Goal: Communication & Community: Answer question/provide support

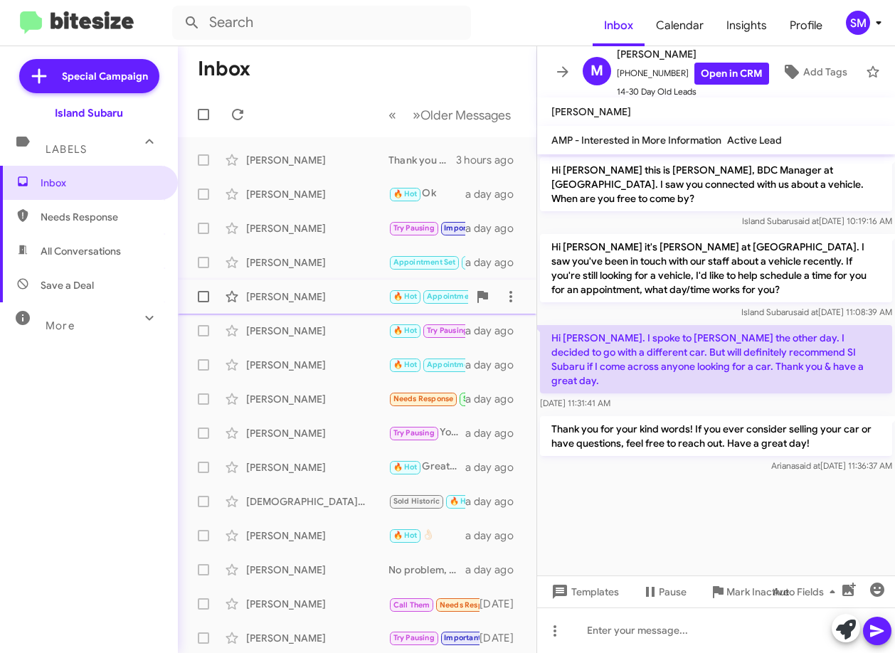
click at [319, 297] on div "[PERSON_NAME]" at bounding box center [317, 296] width 142 height 14
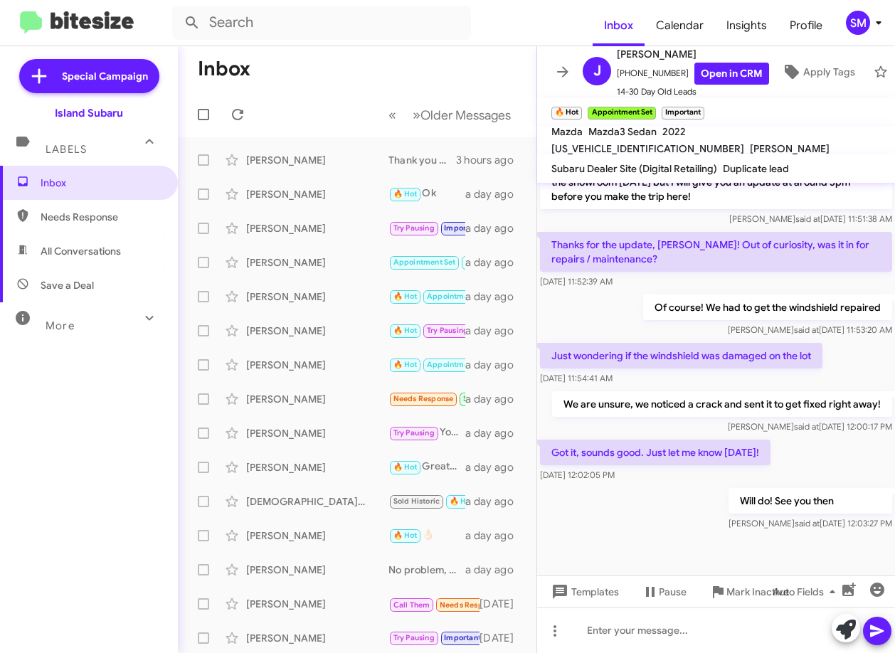
scroll to position [639, 0]
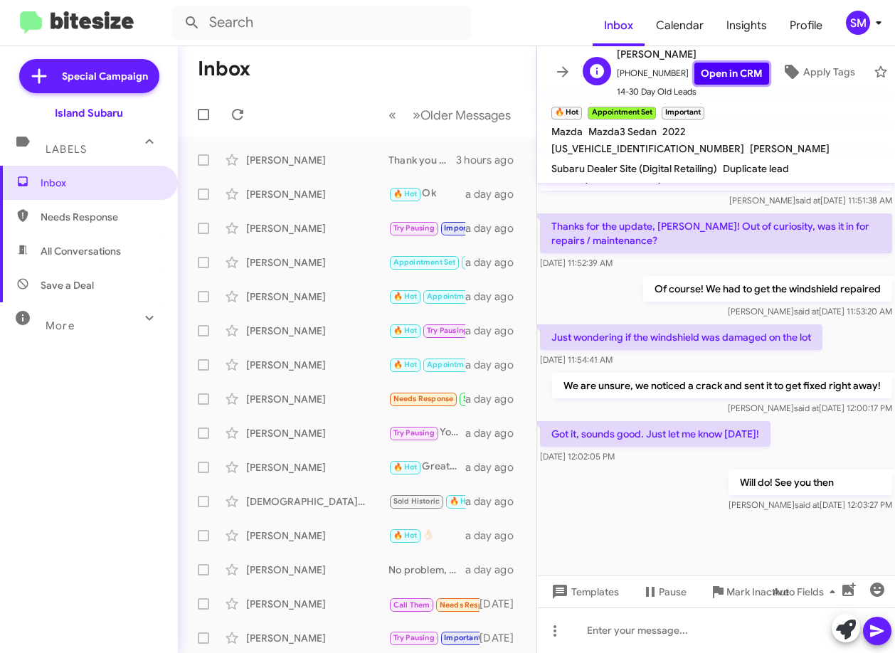
click at [718, 71] on link "Open in CRM" at bounding box center [731, 74] width 75 height 22
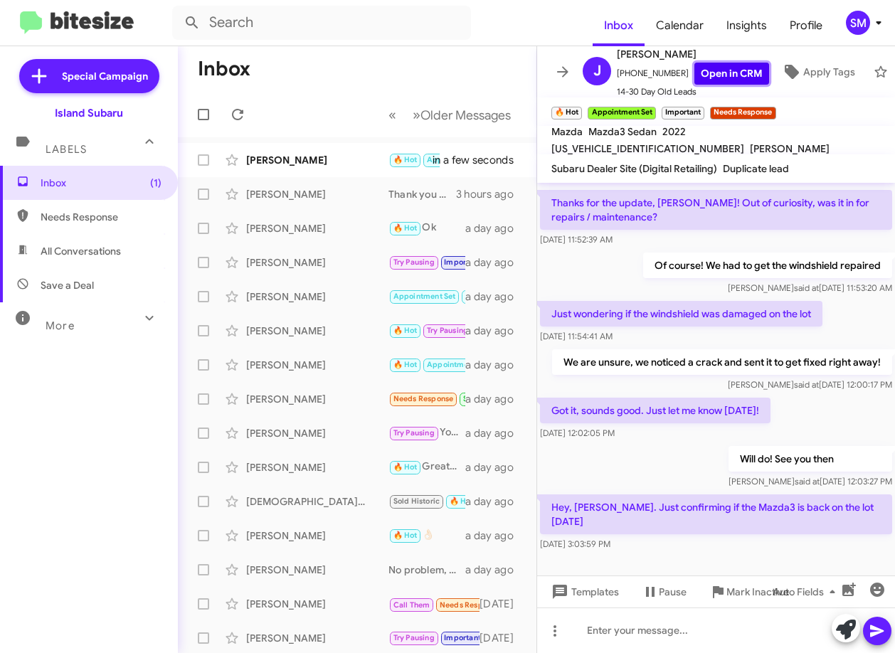
scroll to position [705, 0]
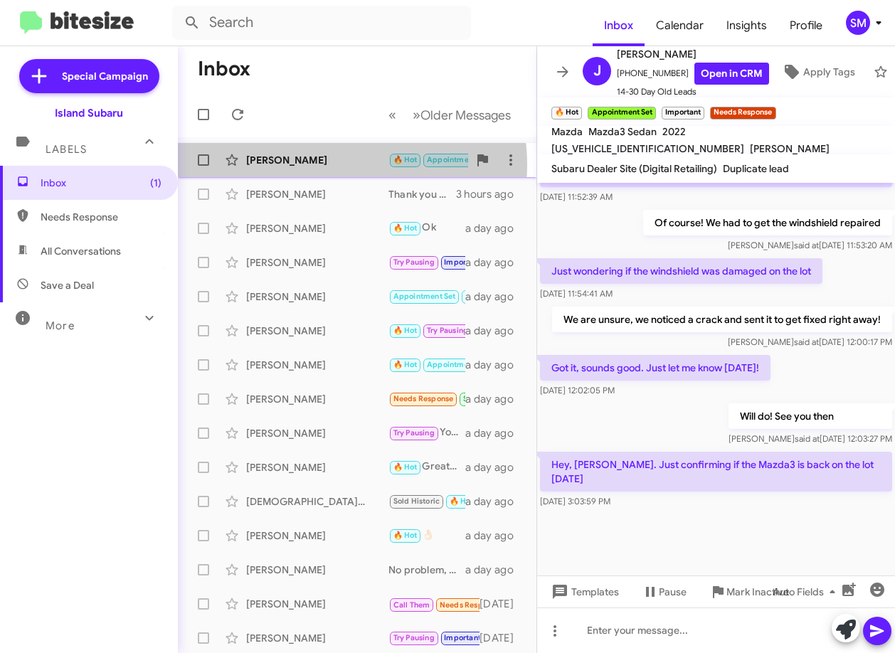
click at [334, 165] on div "[PERSON_NAME]" at bounding box center [317, 160] width 142 height 14
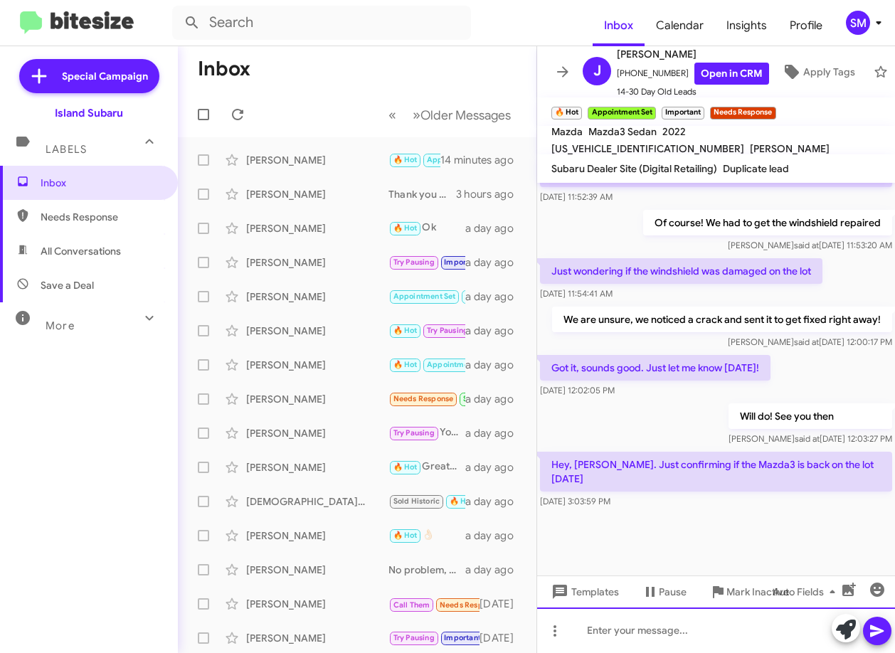
click at [658, 627] on div at bounding box center [716, 630] width 358 height 46
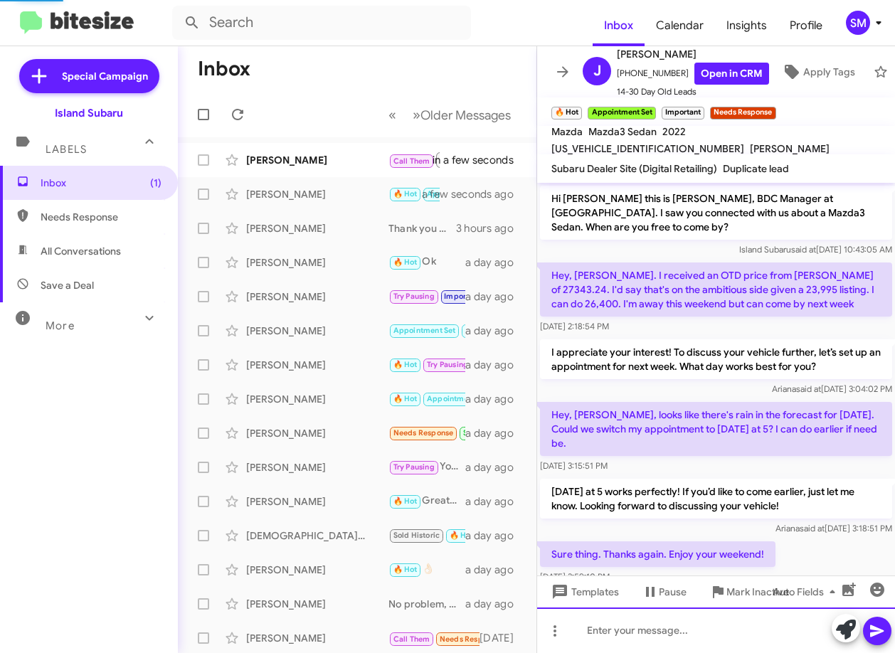
scroll to position [71, 0]
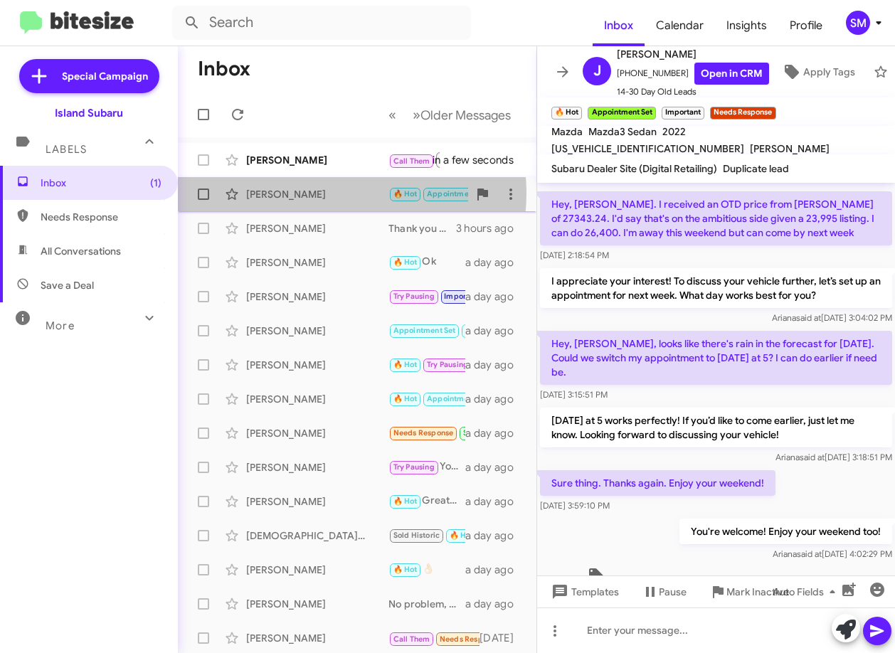
click at [334, 193] on div "[PERSON_NAME]" at bounding box center [317, 194] width 142 height 14
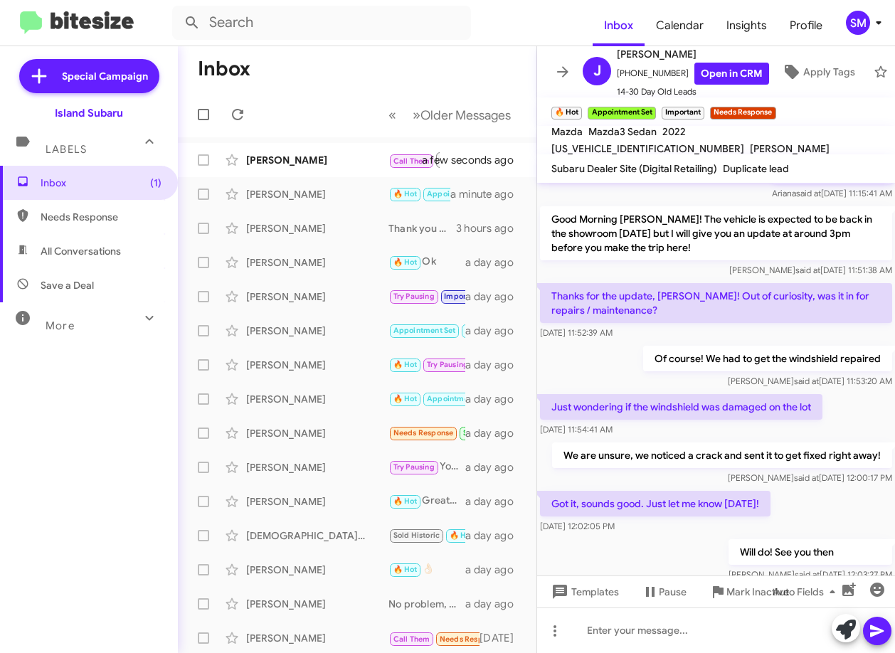
scroll to position [875, 0]
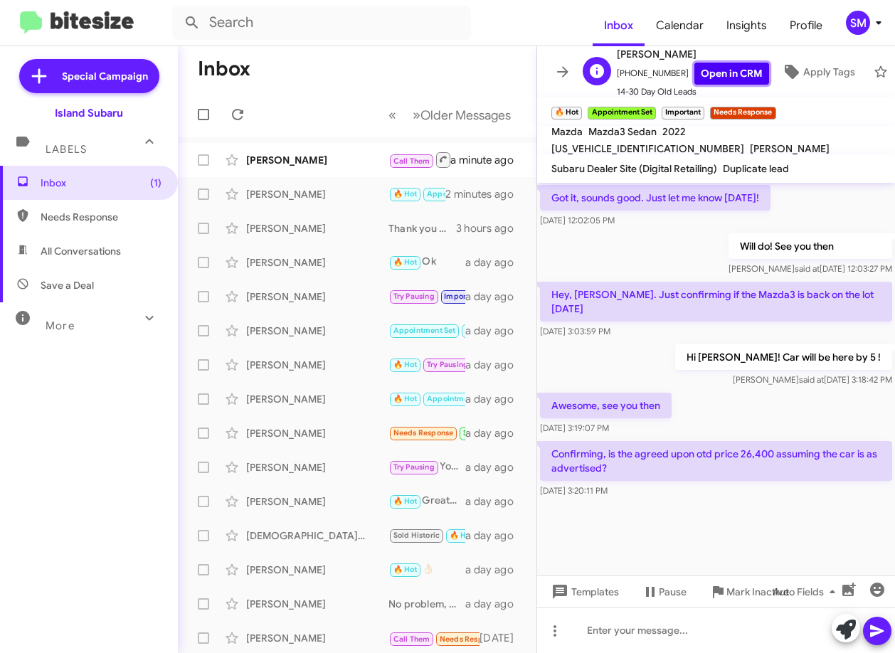
click at [698, 65] on link "Open in CRM" at bounding box center [731, 74] width 75 height 22
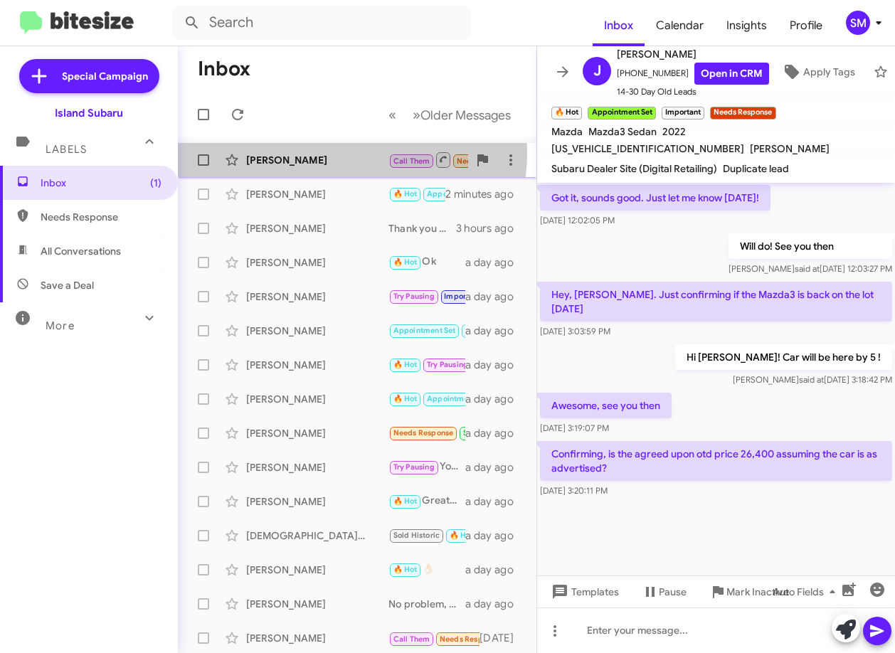
click at [319, 152] on div "[PERSON_NAME] Call Them Needs Response Inbound Call 2 minutes ago" at bounding box center [357, 160] width 336 height 28
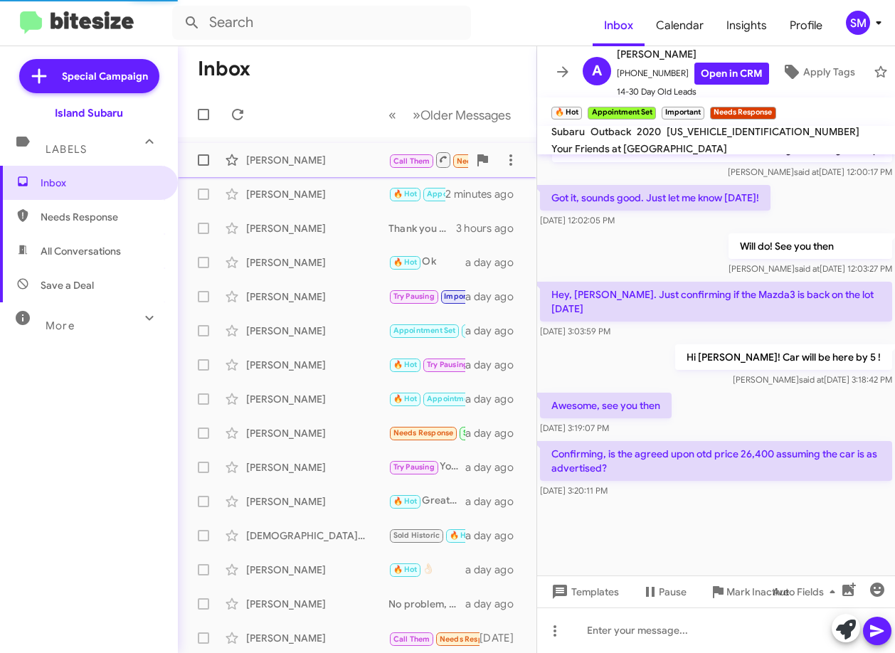
scroll to position [787, 0]
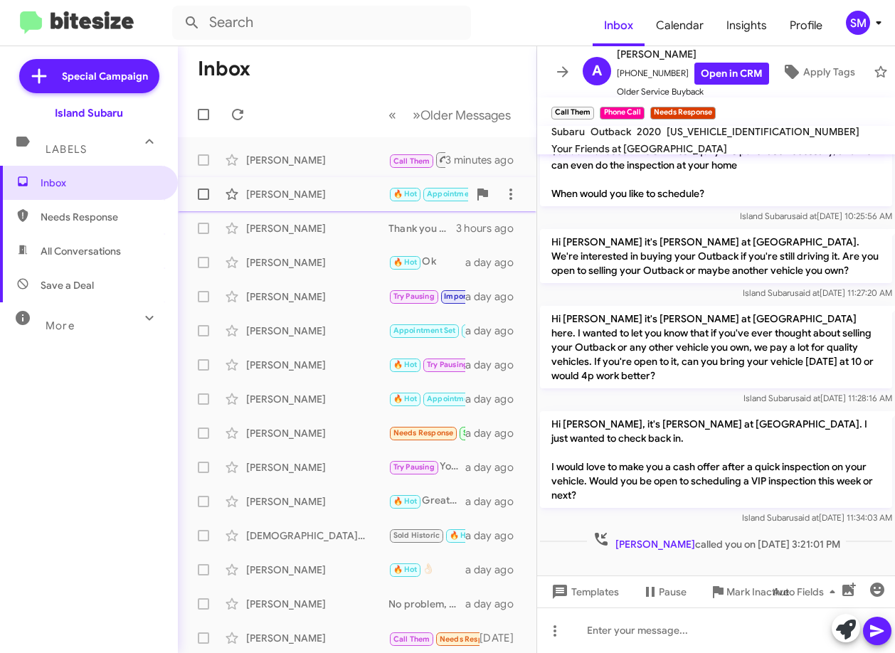
click at [279, 192] on div "[PERSON_NAME]" at bounding box center [317, 194] width 142 height 14
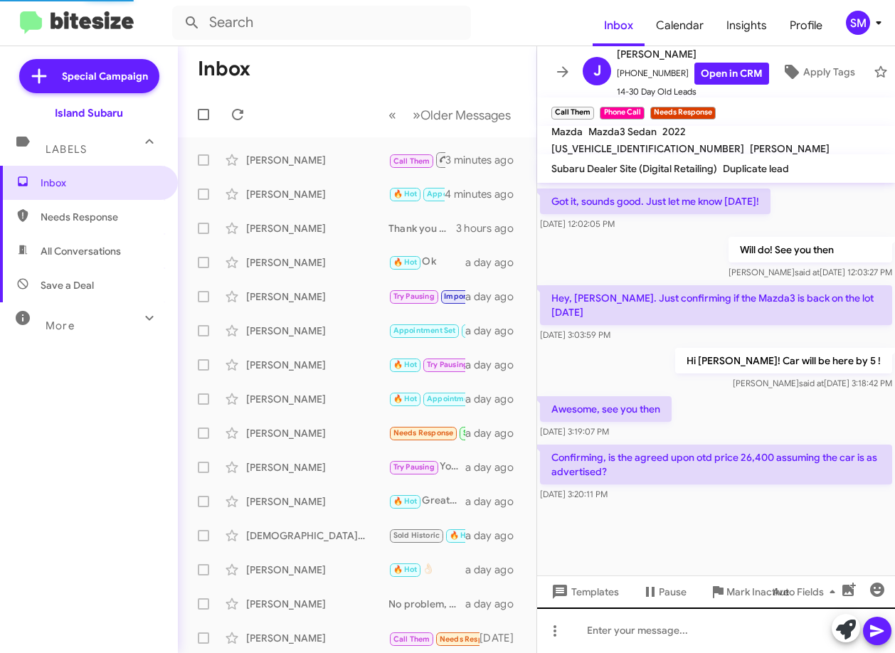
scroll to position [794, 0]
click at [678, 632] on div at bounding box center [716, 630] width 358 height 46
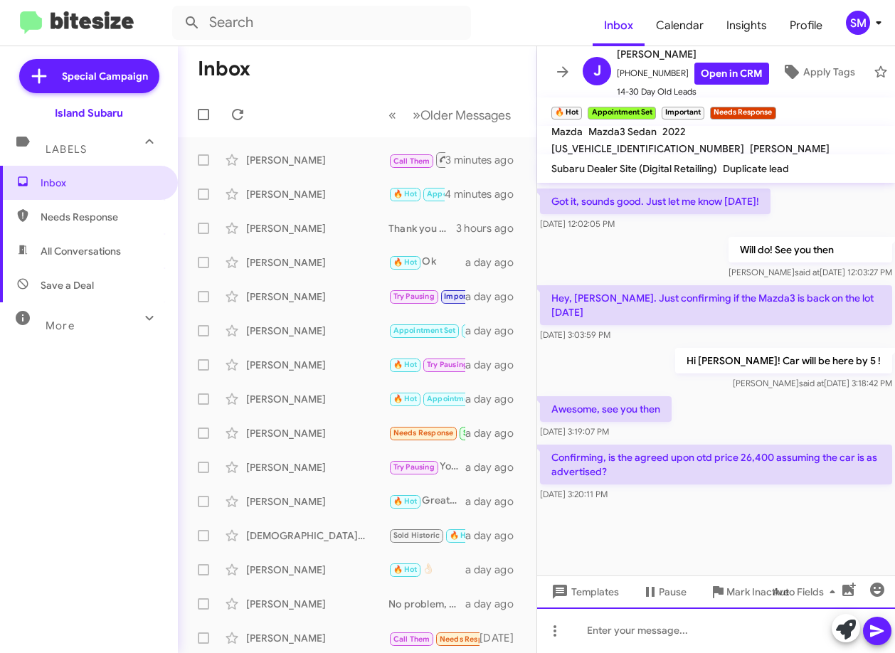
click at [677, 632] on div at bounding box center [716, 630] width 358 height 46
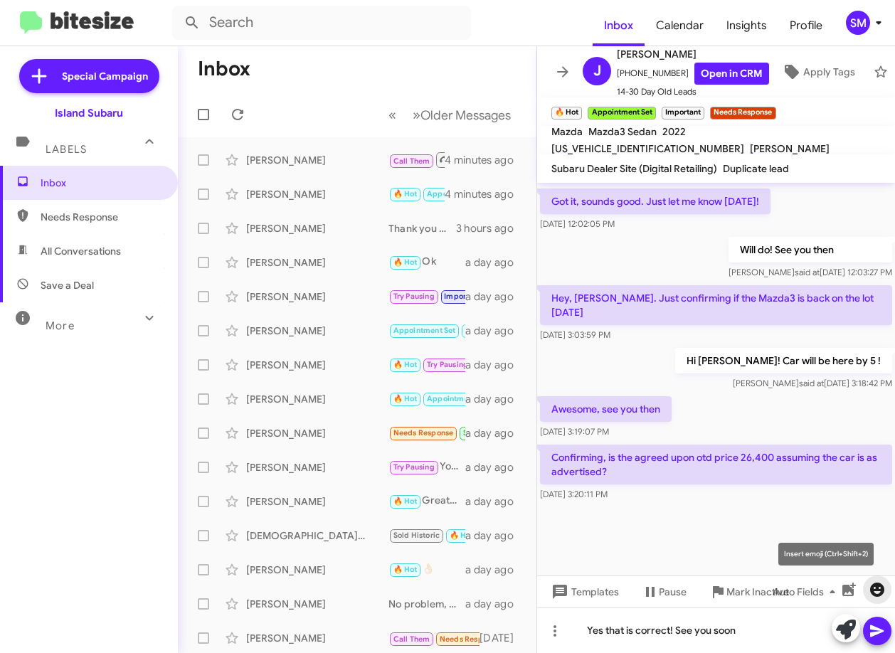
click at [872, 589] on icon "button" at bounding box center [877, 589] width 14 height 14
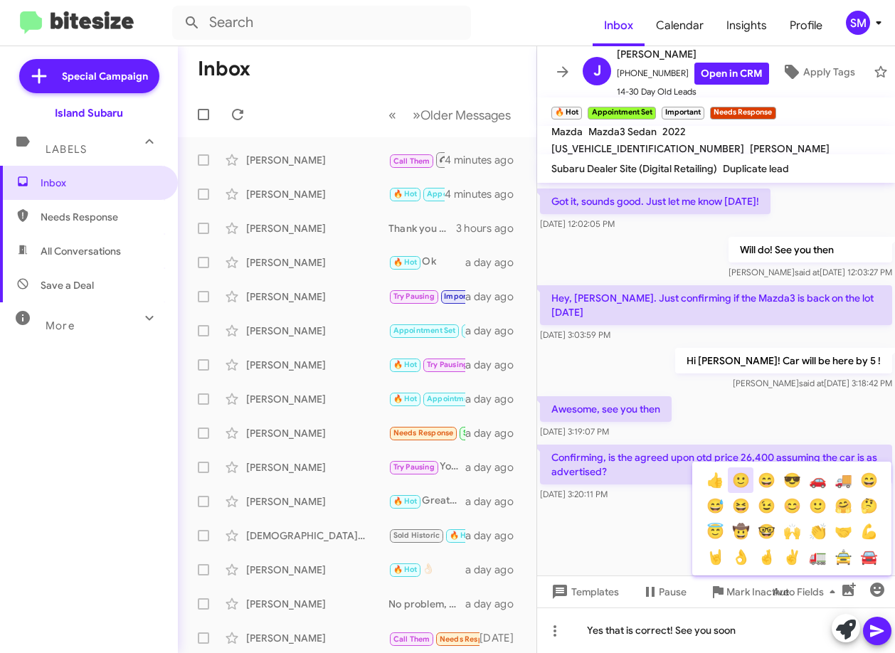
click at [740, 481] on button "🙂" at bounding box center [741, 480] width 26 height 26
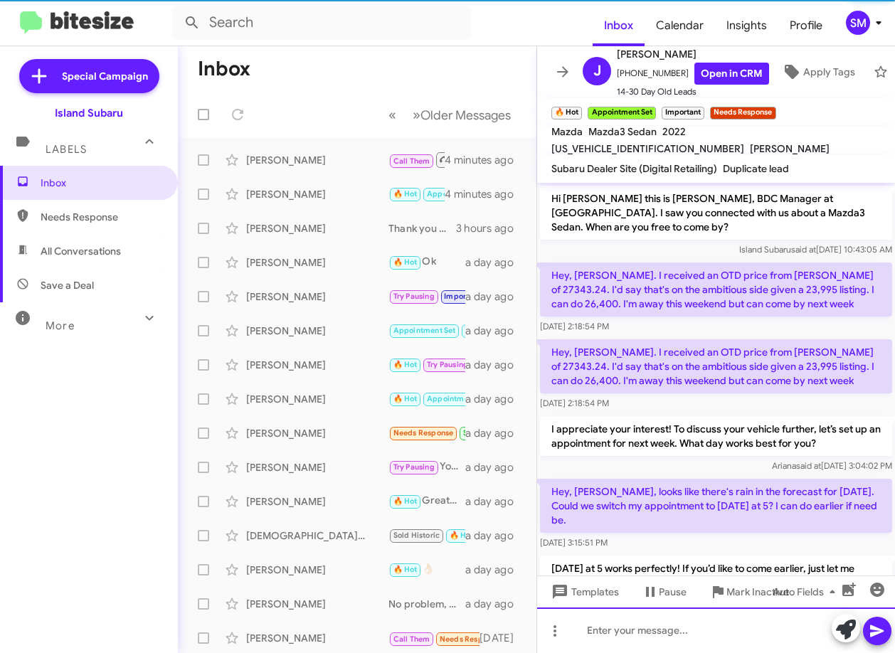
scroll to position [71, 0]
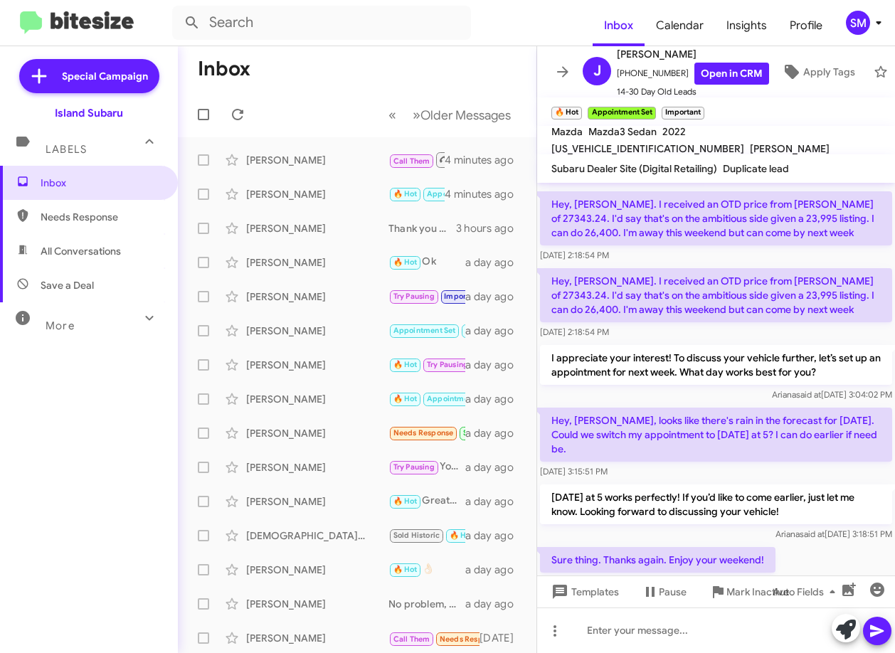
click at [53, 473] on div "Inbox Needs Response All Conversations Save a Deal More Important 🔥 Hot Appoint…" at bounding box center [89, 362] width 178 height 392
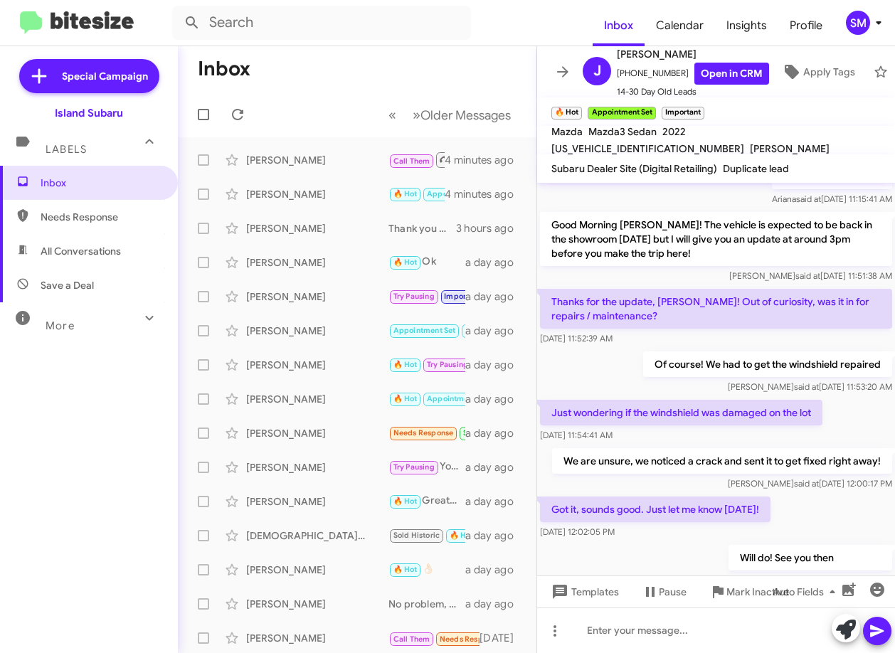
scroll to position [1007, 0]
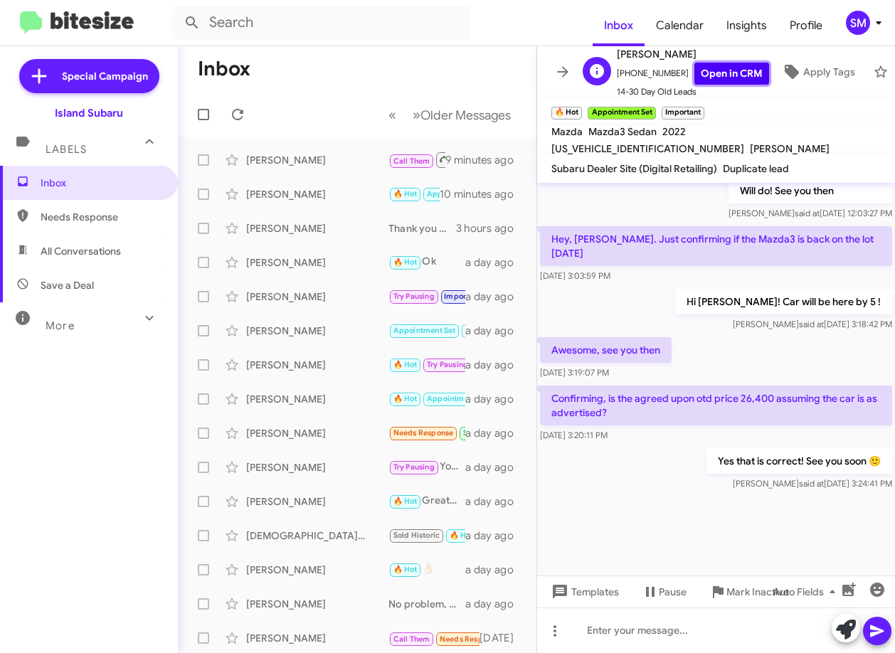
click at [713, 67] on link "Open in CRM" at bounding box center [731, 74] width 75 height 22
